Goal: Information Seeking & Learning: Learn about a topic

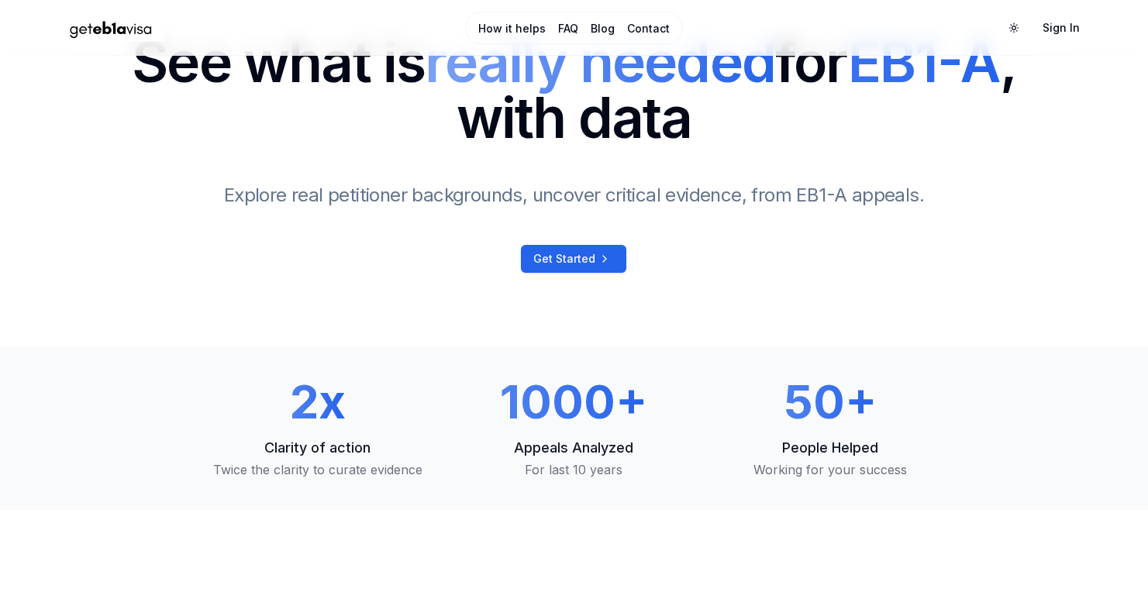
scroll to position [183, 0]
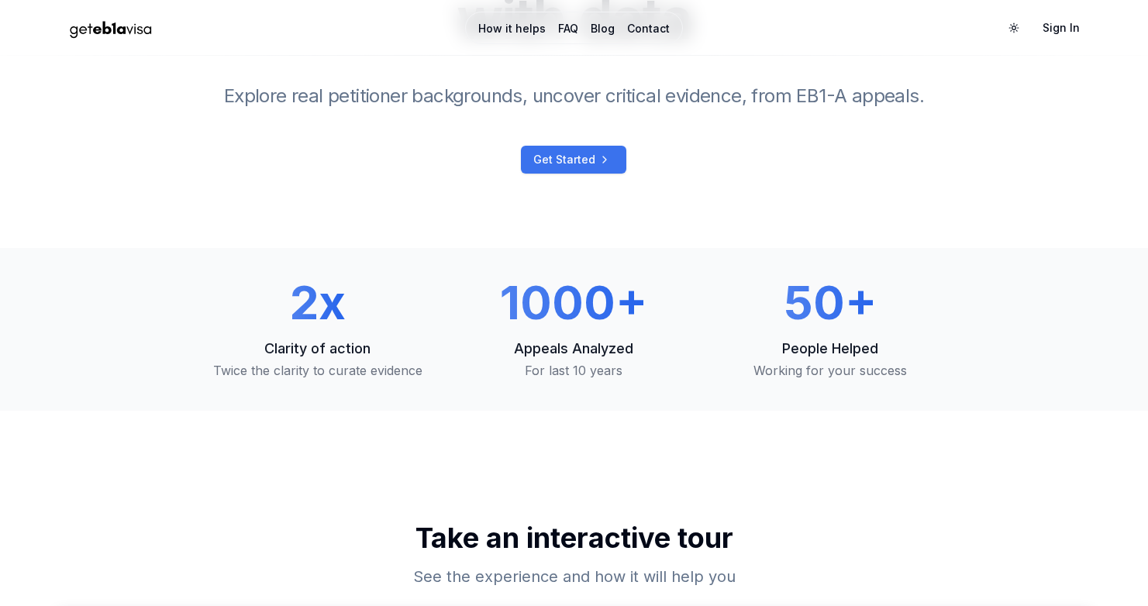
click at [576, 163] on span "Get Started" at bounding box center [564, 159] width 62 height 15
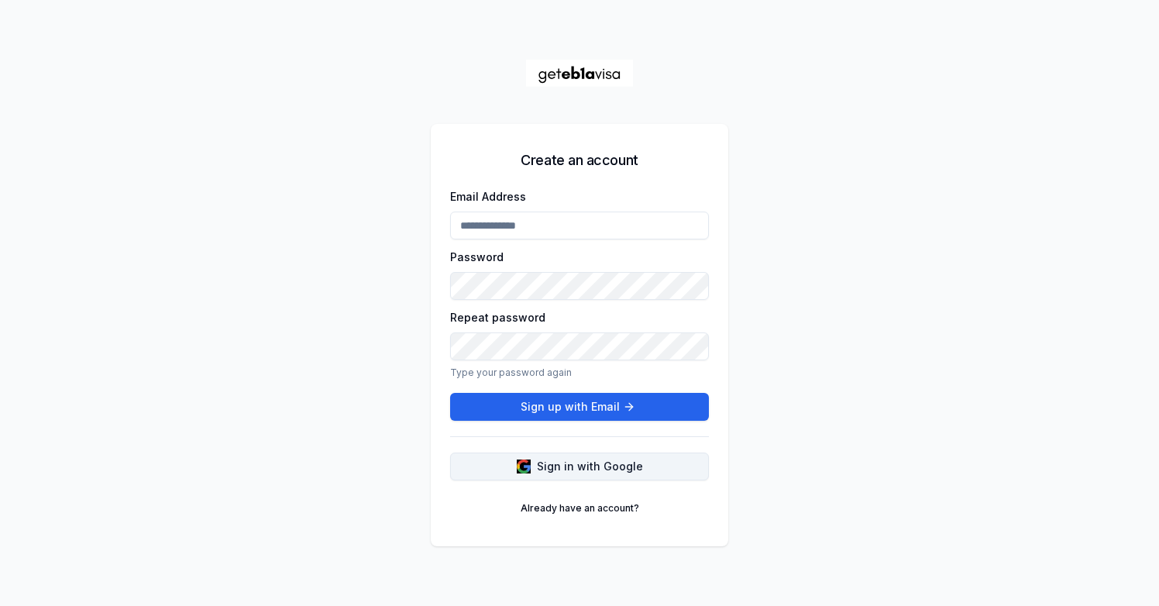
click at [489, 460] on button "Sign in with Google" at bounding box center [579, 466] width 259 height 28
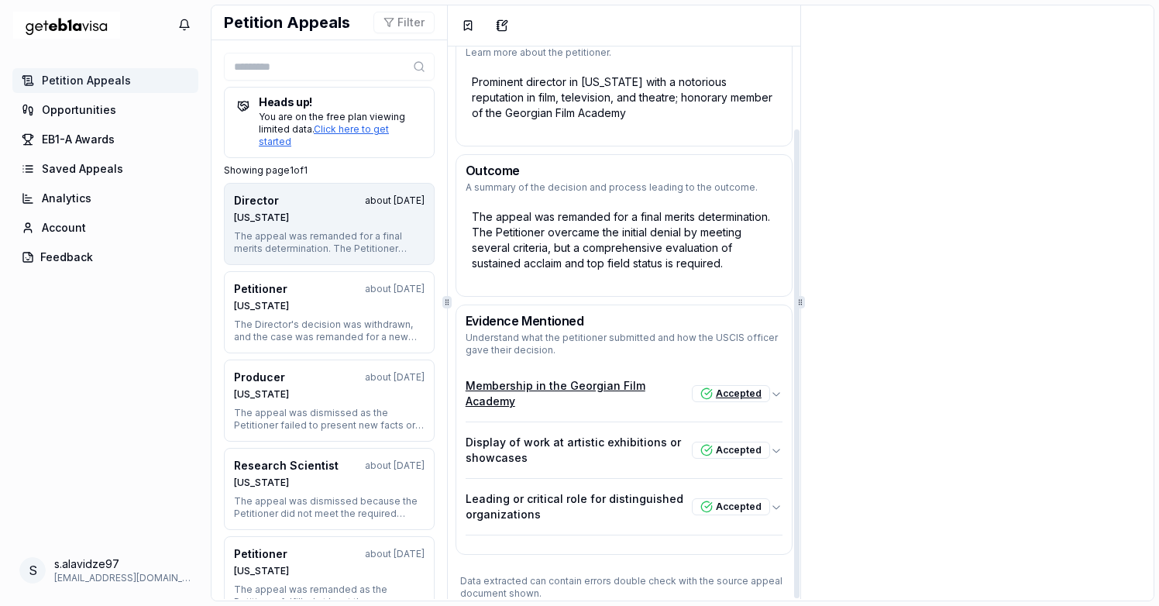
scroll to position [97, 0]
click at [546, 363] on div "Evidence Mentioned Understand what the petitioner submitted and how the USCIS o…" at bounding box center [624, 336] width 336 height 60
click at [550, 379] on button "Membership in the Georgian Film Academy Accepted" at bounding box center [624, 394] width 317 height 56
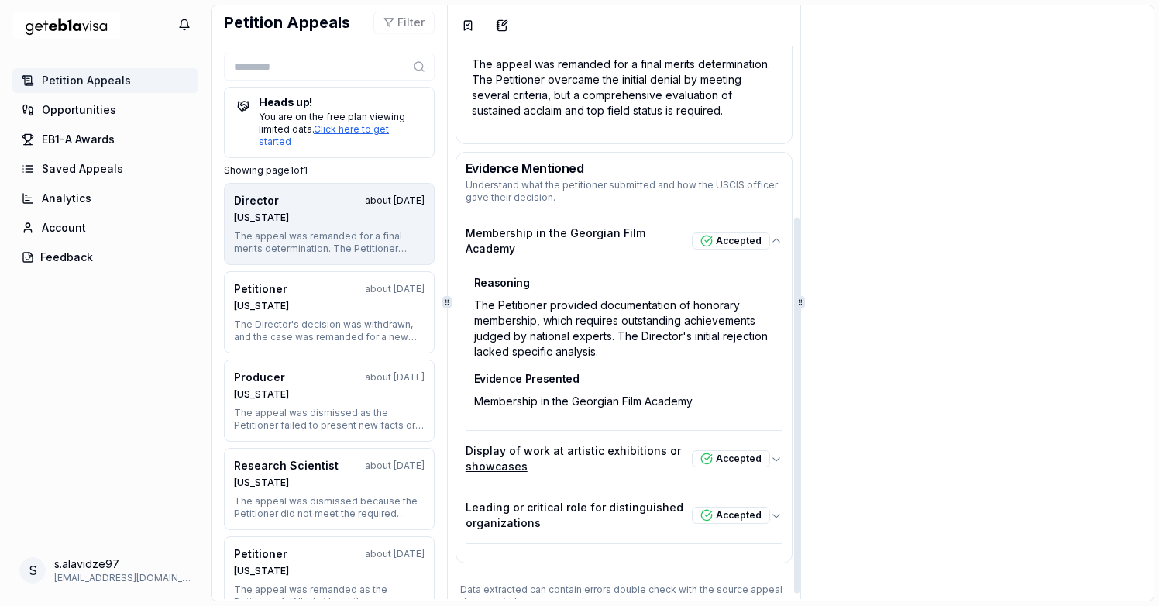
click at [545, 451] on p "Display of work at artistic exhibitions or showcases" at bounding box center [579, 458] width 226 height 31
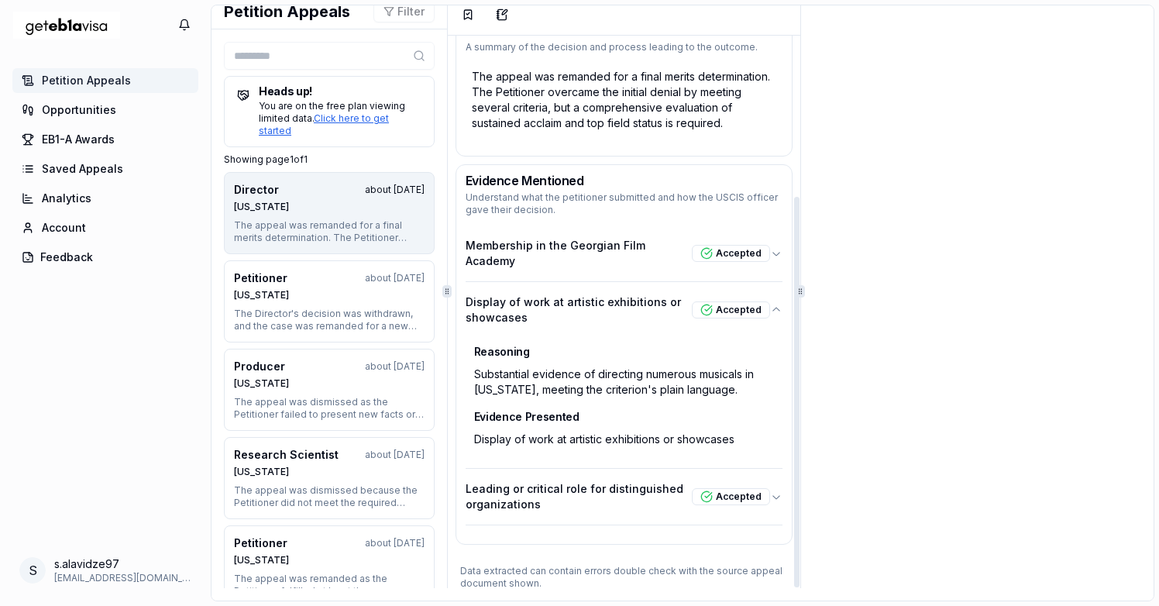
scroll to position [11, 0]
click at [531, 481] on p "Leading or critical role for distinguished organizations" at bounding box center [579, 496] width 226 height 31
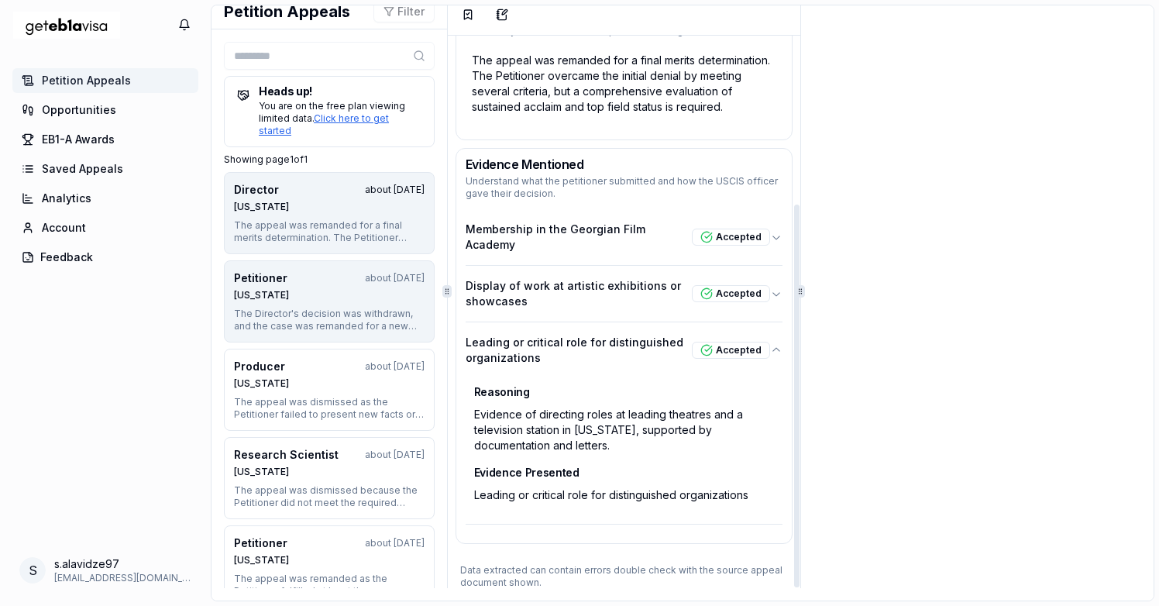
scroll to position [243, 0]
click at [346, 307] on button "Petitioner about 1 year ago Texas The Director's decision was withdrawn, and th…" at bounding box center [329, 301] width 211 height 82
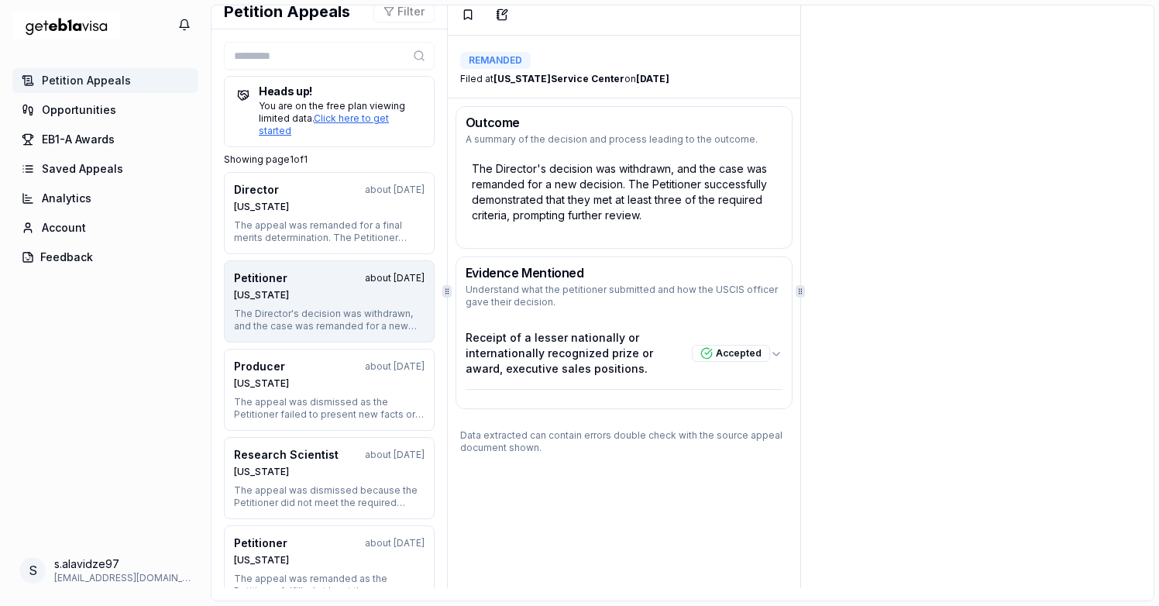
scroll to position [0, 0]
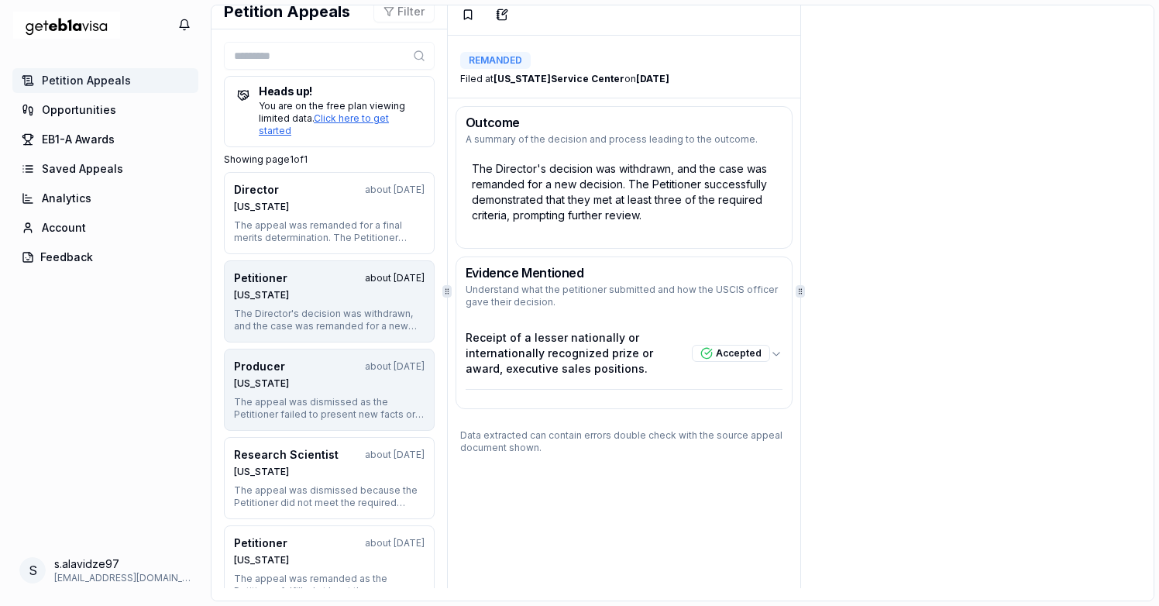
click at [316, 381] on div "Nebraska" at bounding box center [329, 383] width 191 height 12
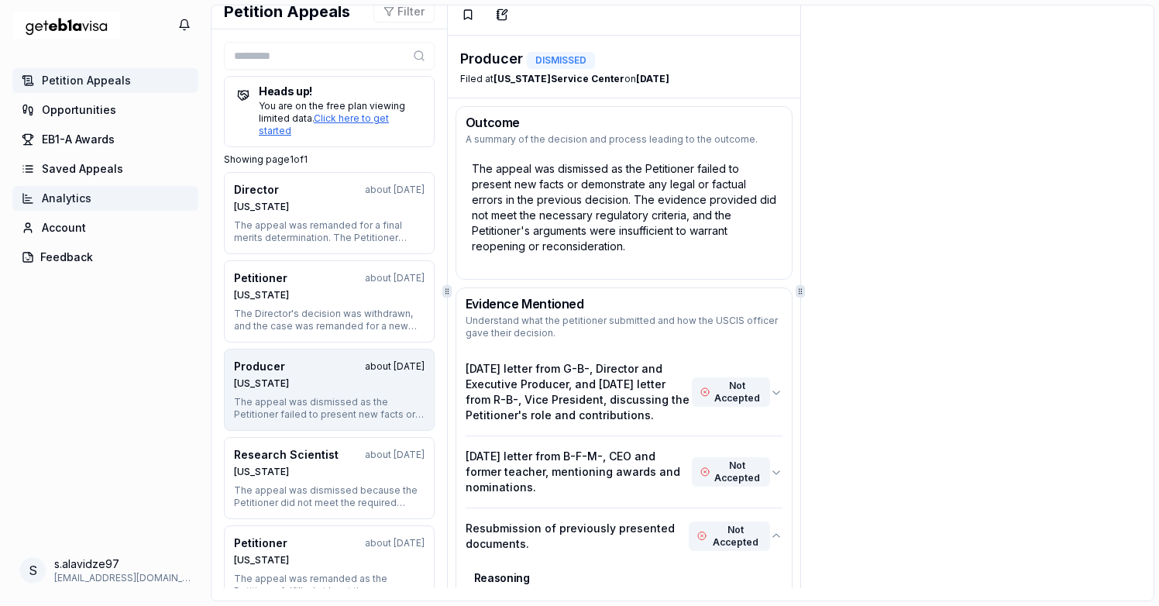
click at [95, 200] on link "Analytics" at bounding box center [105, 198] width 186 height 25
